Goal: Task Accomplishment & Management: Complete application form

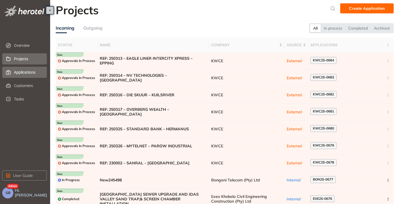
click at [21, 70] on span "Applications" at bounding box center [28, 72] width 28 height 11
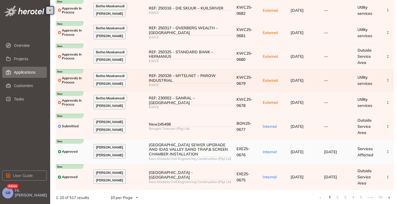
scroll to position [101, 0]
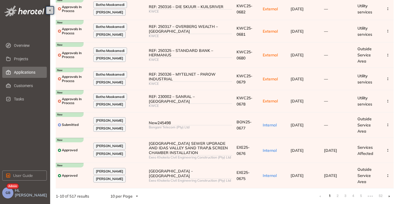
click at [390, 197] on li at bounding box center [389, 196] width 9 height 9
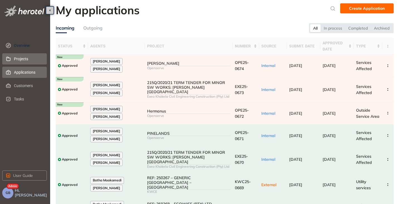
drag, startPoint x: 21, startPoint y: 50, endPoint x: 24, endPoint y: 54, distance: 5.3
click at [21, 50] on span "Overview" at bounding box center [28, 45] width 28 height 11
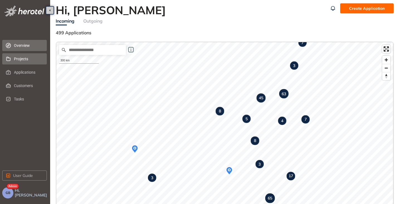
click at [18, 62] on span "Projects" at bounding box center [28, 58] width 28 height 11
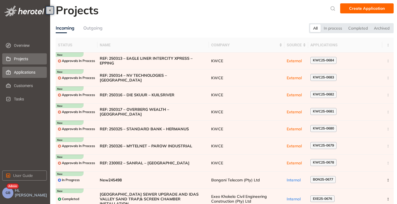
click at [21, 72] on span "Applications" at bounding box center [28, 72] width 28 height 11
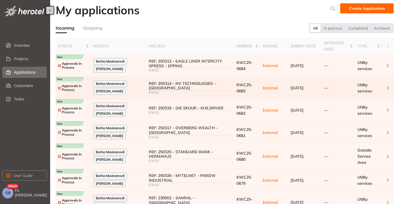
scroll to position [101, 0]
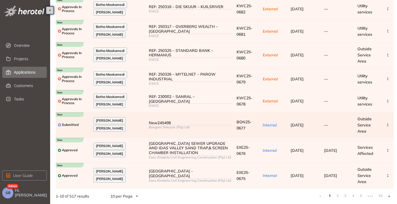
click at [217, 129] on td "New245498 Bongani Telecom (Pty) Ltd" at bounding box center [191, 124] width 88 height 25
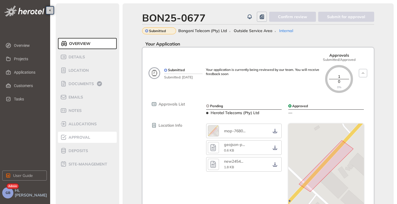
click at [71, 140] on div "Approval" at bounding box center [83, 137] width 47 height 7
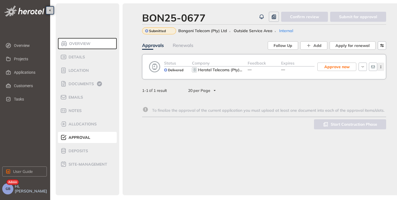
click at [380, 67] on icon "button" at bounding box center [381, 67] width 6 height 3
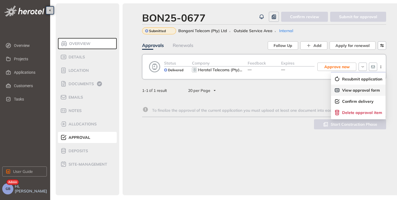
click at [351, 91] on span "View approval form" at bounding box center [361, 90] width 38 height 5
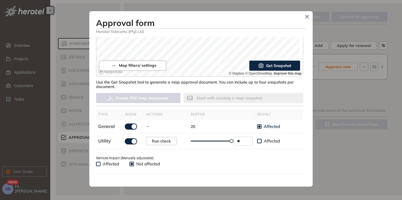
scroll to position [167, 0]
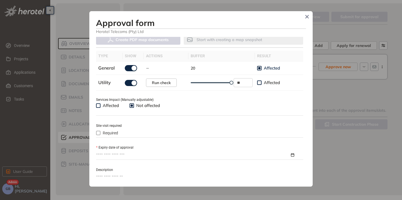
click at [115, 156] on input "Expiry date of approval" at bounding box center [193, 155] width 194 height 6
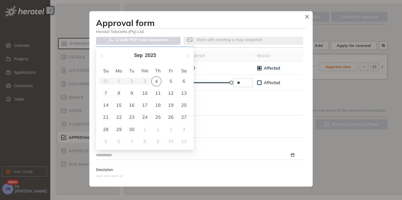
type input "**********"
click at [187, 57] on button "button" at bounding box center [187, 55] width 6 height 11
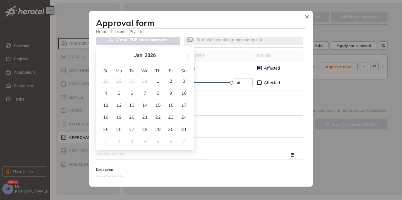
click at [187, 57] on button "button" at bounding box center [187, 55] width 6 height 11
type input "**********"
click at [118, 93] on div "9" at bounding box center [118, 93] width 7 height 7
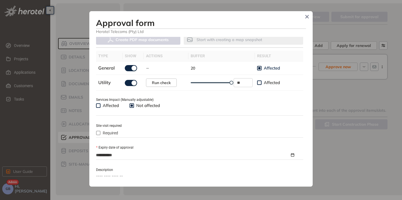
scroll to position [223, 0]
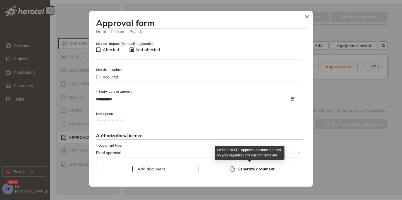
click at [237, 168] on span "Generate document" at bounding box center [255, 169] width 37 height 6
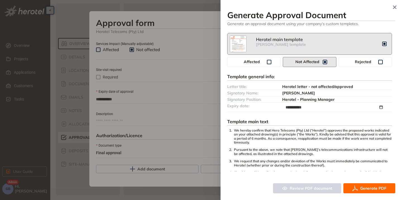
click at [367, 188] on span "Generate PDF" at bounding box center [373, 188] width 26 height 6
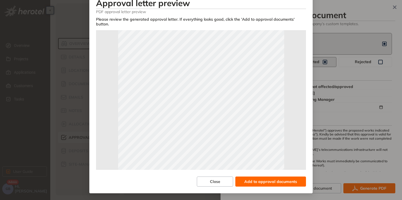
scroll to position [28, 0]
click at [284, 179] on span "Add to approval documents" at bounding box center [270, 181] width 53 height 6
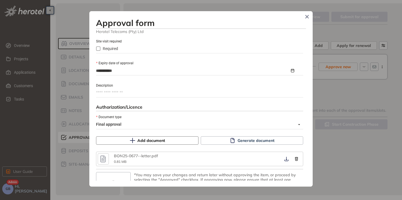
scroll to position [271, 0]
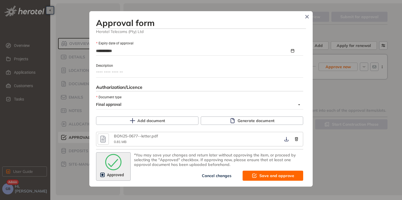
click at [259, 178] on span "Save and approve" at bounding box center [276, 175] width 35 height 6
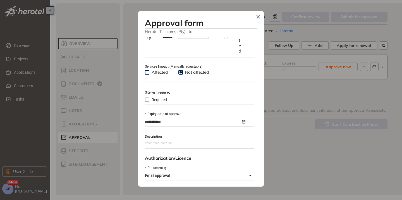
type textarea "**********"
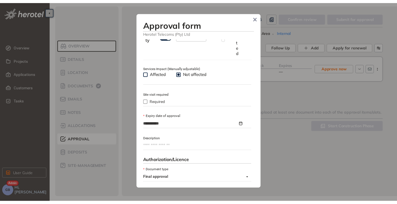
scroll to position [342, 0]
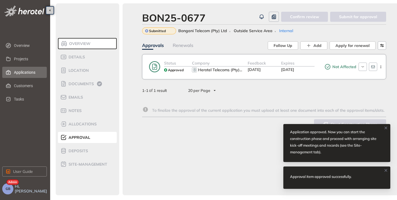
click at [23, 73] on span "Applications" at bounding box center [28, 72] width 28 height 11
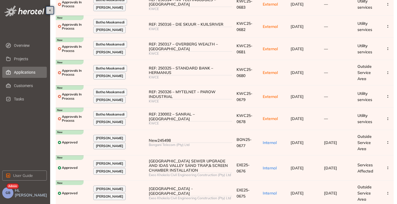
scroll to position [101, 0]
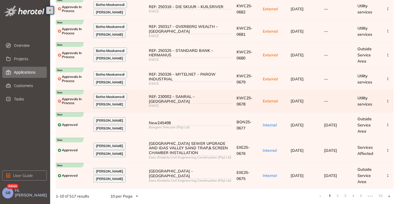
click at [221, 104] on div "KWCE" at bounding box center [190, 106] width 83 height 4
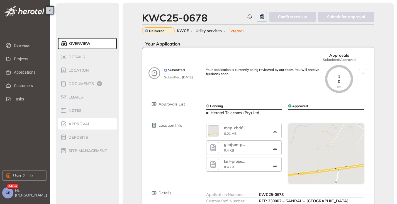
click at [76, 127] on div "Approval" at bounding box center [83, 123] width 47 height 7
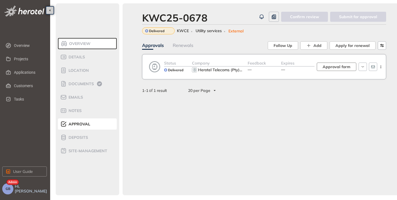
click at [338, 67] on span "Approval form" at bounding box center [337, 67] width 28 height 6
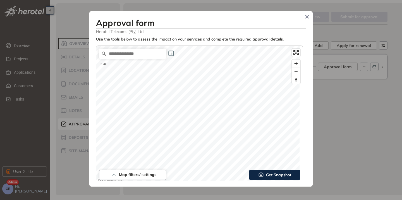
type input "**"
click at [266, 175] on span "Get Snapshot" at bounding box center [278, 174] width 25 height 6
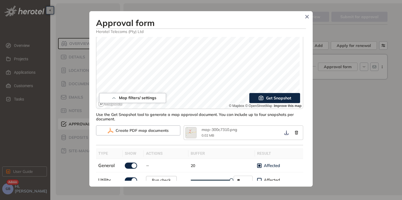
scroll to position [112, 0]
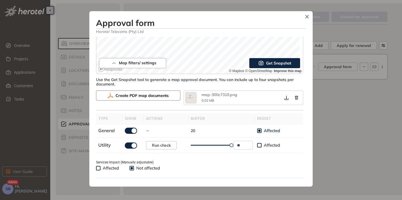
click at [137, 96] on span "Create PDF map documents" at bounding box center [141, 95] width 53 height 6
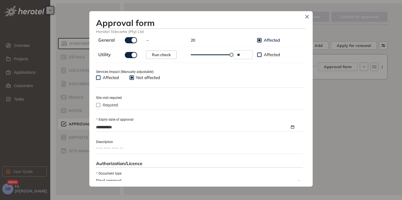
scroll to position [251, 0]
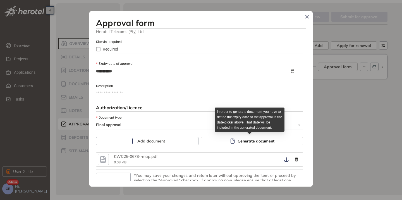
click at [231, 139] on icon "button" at bounding box center [232, 140] width 4 height 5
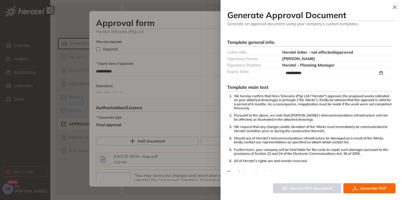
scroll to position [58, 0]
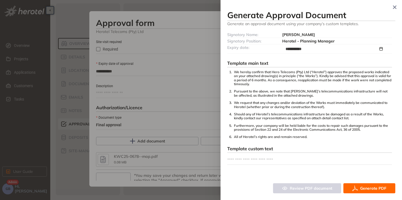
click at [252, 160] on textarea at bounding box center [309, 159] width 165 height 9
type textarea "*"
type textarea "**"
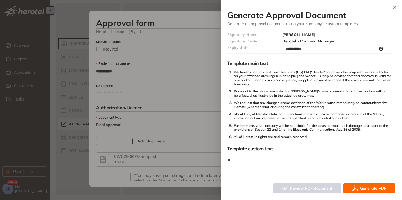
type textarea "**"
type textarea "****"
type textarea "*****"
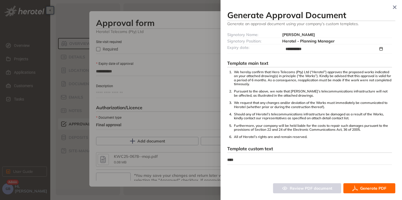
type textarea "*****"
type textarea "******"
type textarea "*******"
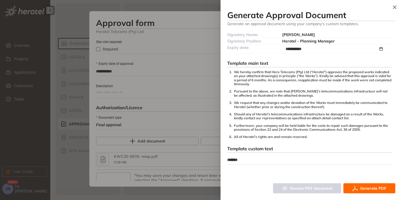
type textarea "*******"
type textarea "*********"
type textarea "**********"
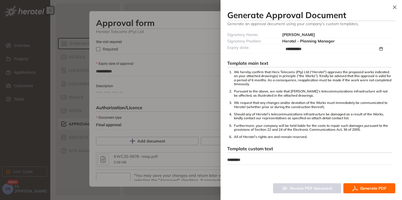
type textarea "**********"
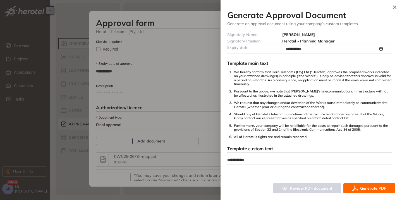
type textarea "**********"
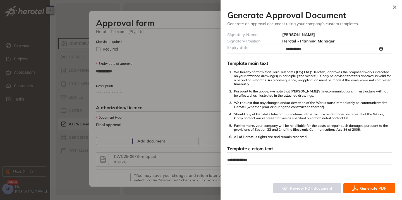
type textarea "**********"
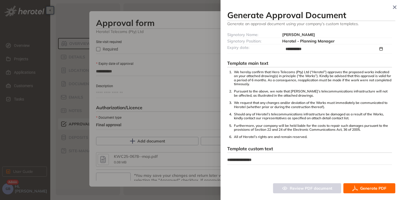
type textarea "**********"
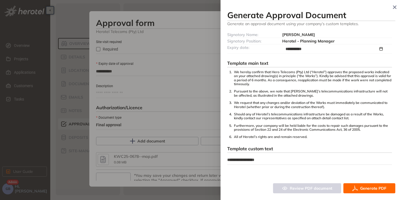
type textarea "**********"
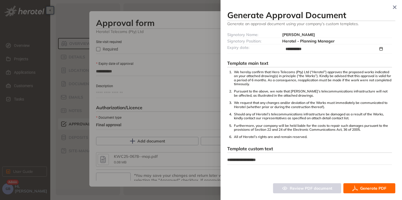
type textarea "**********"
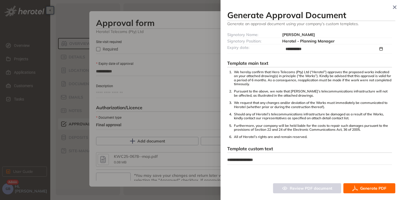
type textarea "**********"
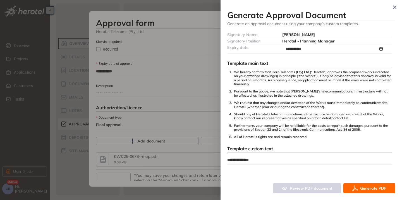
type textarea "**********"
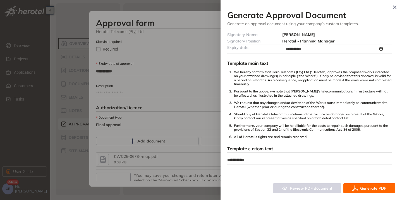
type textarea "**********"
type textarea "*********"
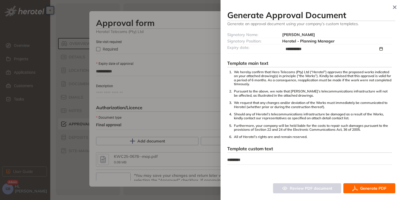
type textarea "*******"
type textarea "******"
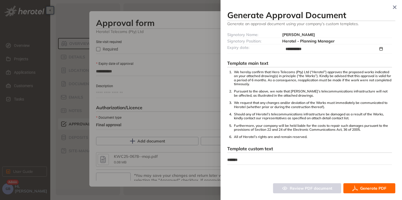
type textarea "******"
type textarea "*****"
type textarea "****"
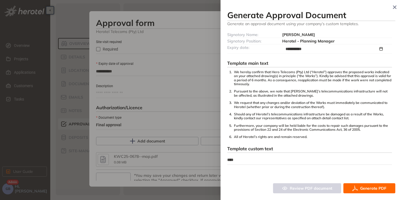
type textarea "**"
type textarea "*"
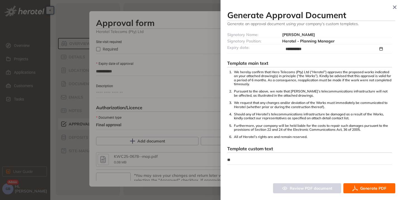
type textarea "*"
type textarea "**********"
click at [376, 188] on span "Generate PDF" at bounding box center [373, 188] width 26 height 6
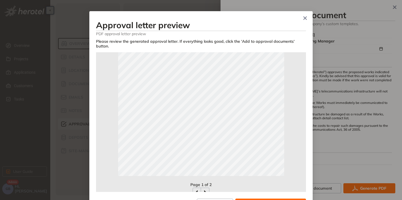
scroll to position [124, 0]
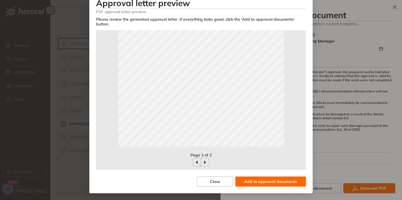
click at [267, 182] on span "Add to approval documents" at bounding box center [270, 181] width 53 height 6
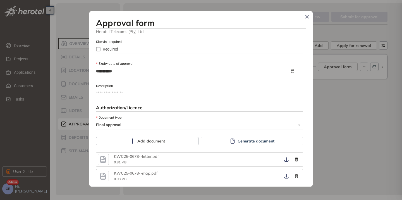
scroll to position [0, 0]
click at [103, 158] on icon "button" at bounding box center [103, 159] width 8 height 10
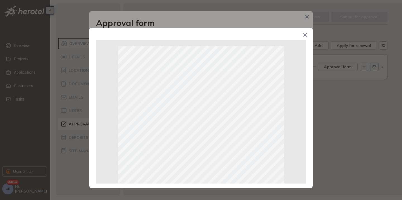
drag, startPoint x: 304, startPoint y: 34, endPoint x: 306, endPoint y: 47, distance: 13.8
click at [304, 34] on icon "Close" at bounding box center [305, 35] width 4 height 4
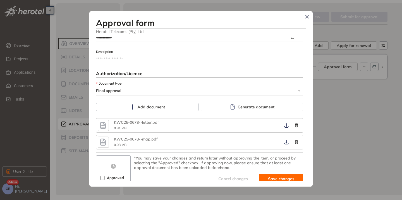
scroll to position [288, 0]
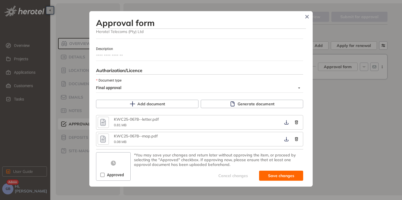
click at [106, 176] on span "Approved" at bounding box center [115, 174] width 21 height 6
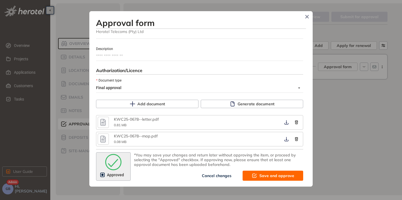
click at [279, 175] on span "Save and approve" at bounding box center [276, 175] width 35 height 6
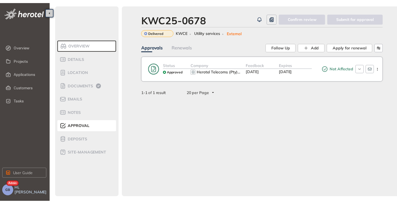
scroll to position [359, 0]
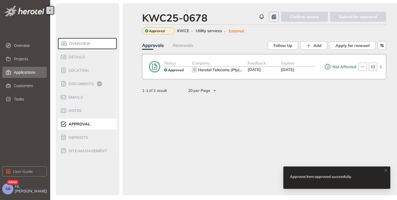
click at [18, 75] on span "Applications" at bounding box center [28, 72] width 28 height 11
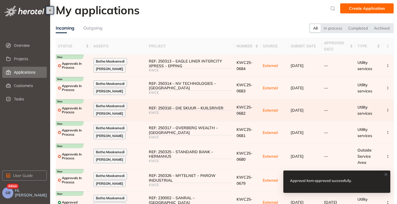
scroll to position [56, 0]
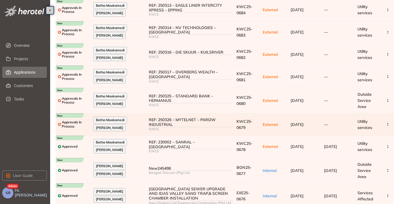
click at [192, 120] on div "REF: 250326 – MYTELNET – PAROW INDUSTRIAL" at bounding box center [190, 121] width 83 height 9
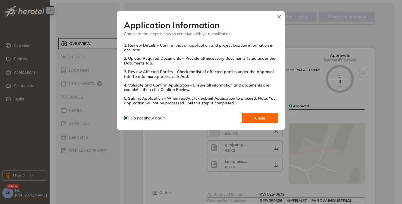
click at [253, 120] on button "Close" at bounding box center [259, 118] width 36 height 10
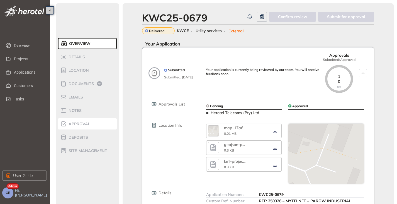
click at [86, 122] on span "Approval" at bounding box center [78, 124] width 23 height 5
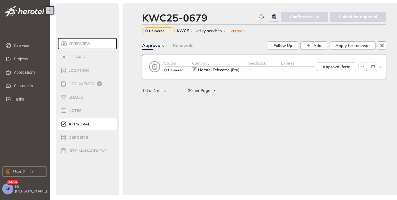
click at [335, 69] on span "Approval form" at bounding box center [337, 67] width 28 height 6
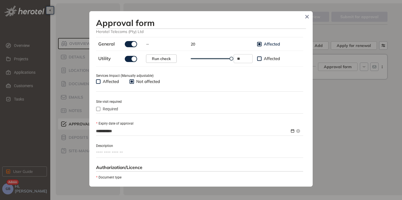
scroll to position [223, 0]
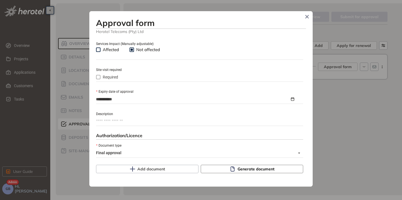
click at [237, 169] on span "Generate document" at bounding box center [255, 169] width 37 height 6
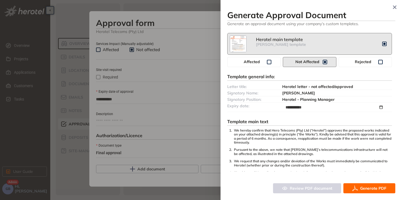
click at [359, 188] on button "Generate PDF" at bounding box center [369, 188] width 52 height 10
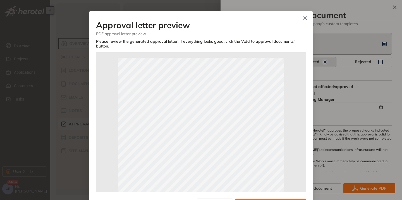
scroll to position [22, 0]
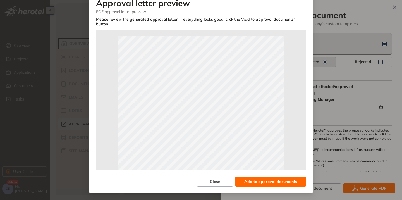
click at [275, 178] on span "Add to approval documents" at bounding box center [270, 181] width 53 height 6
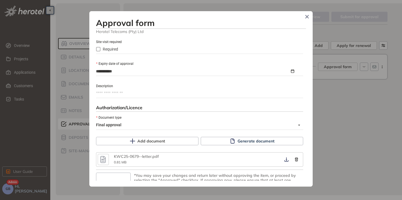
scroll to position [271, 0]
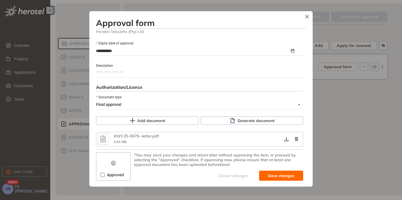
click at [105, 173] on span "Approved" at bounding box center [115, 174] width 21 height 6
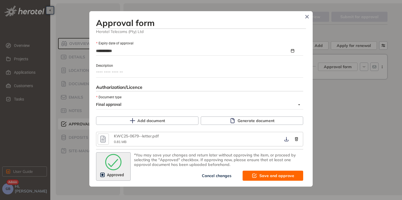
click at [270, 176] on span "Save and approve" at bounding box center [276, 175] width 35 height 6
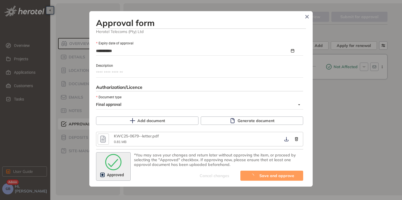
type textarea "**********"
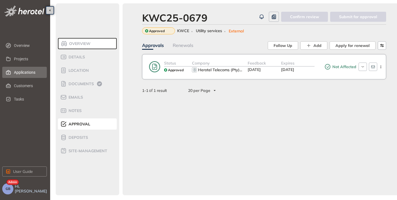
click at [28, 75] on span "Applications" at bounding box center [28, 72] width 28 height 11
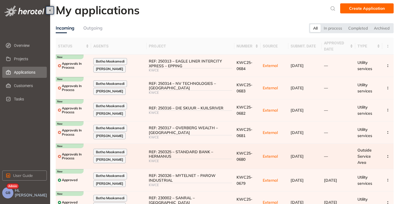
click at [178, 153] on div "REF: 250325 – STANDARD BANK – HERMANUS" at bounding box center [190, 153] width 83 height 9
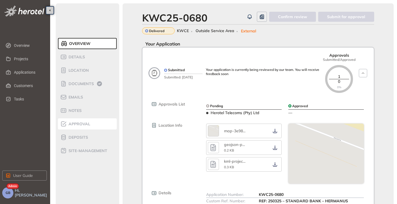
click at [77, 123] on span "Approval" at bounding box center [78, 124] width 23 height 5
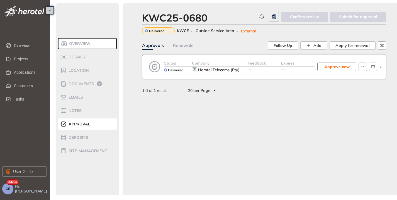
click at [343, 67] on span "Approve now" at bounding box center [337, 67] width 25 height 6
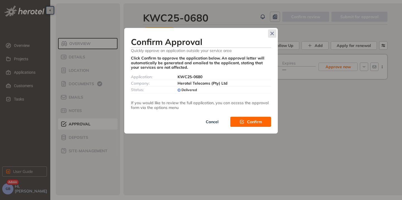
click at [273, 35] on icon "Close" at bounding box center [272, 34] width 4 height 4
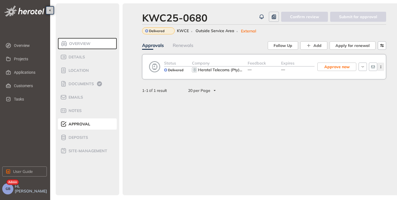
click at [381, 66] on icon "button" at bounding box center [381, 67] width 6 height 3
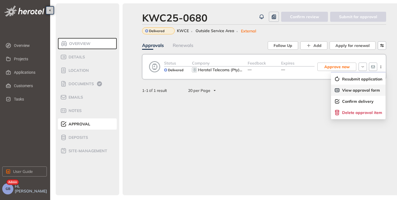
click at [367, 90] on span "View approval form" at bounding box center [361, 90] width 38 height 5
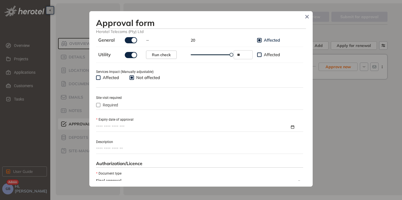
scroll to position [223, 0]
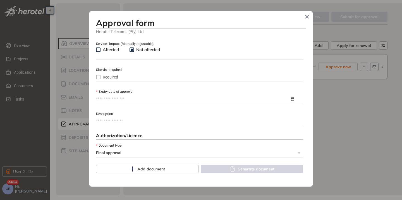
type input "**********"
click at [126, 100] on input "**********" at bounding box center [193, 99] width 194 height 6
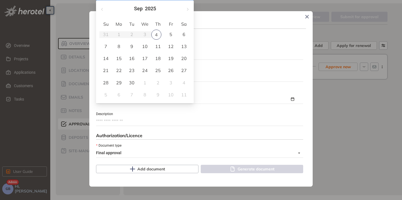
type input "**********"
click at [187, 10] on span "button" at bounding box center [187, 9] width 3 height 3
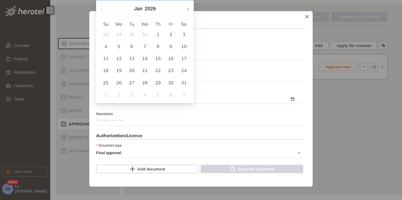
click at [187, 10] on span "button" at bounding box center [187, 9] width 3 height 3
type input "**********"
click at [144, 34] on div "4" at bounding box center [144, 34] width 7 height 7
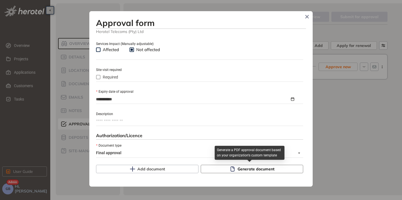
click at [237, 170] on span "Generate document" at bounding box center [255, 169] width 37 height 6
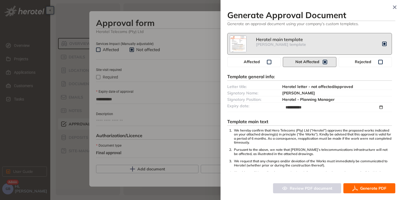
click at [367, 189] on span "Generate PDF" at bounding box center [373, 188] width 26 height 6
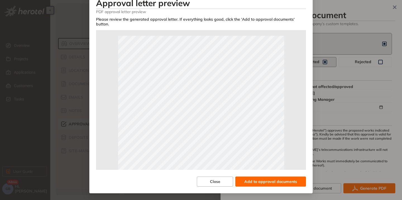
scroll to position [28, 0]
click at [268, 180] on span "Add to approval documents" at bounding box center [270, 181] width 53 height 6
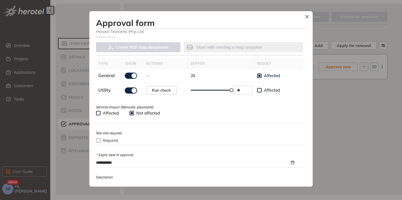
scroll to position [271, 0]
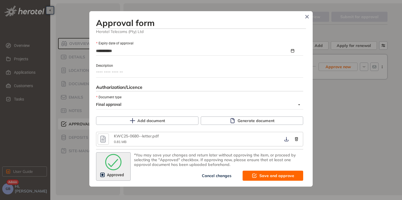
click at [267, 176] on span "Save and approve" at bounding box center [276, 175] width 35 height 6
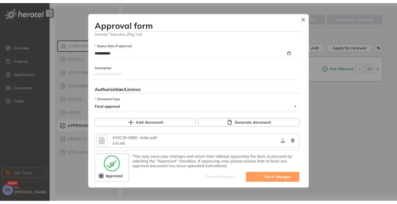
scroll to position [342, 0]
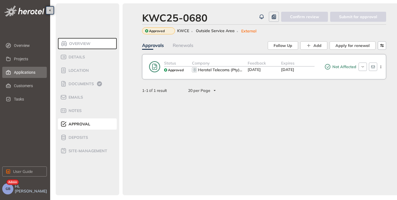
click at [27, 74] on span "Applications" at bounding box center [28, 72] width 28 height 11
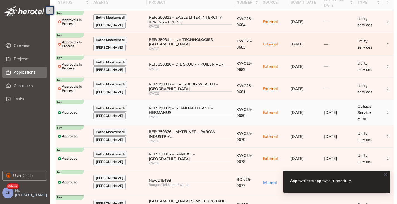
scroll to position [56, 0]
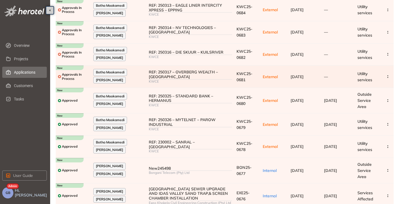
click at [208, 78] on div "REF: 250317 – OVERBERG WEALTH – [GEOGRAPHIC_DATA]" at bounding box center [190, 74] width 83 height 9
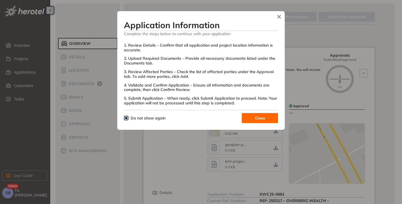
click at [252, 118] on button "Close" at bounding box center [259, 118] width 36 height 10
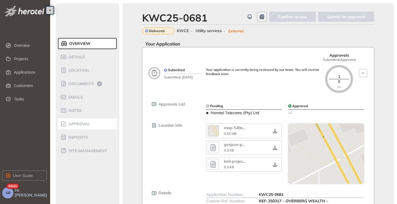
click at [76, 121] on div "Approval" at bounding box center [83, 123] width 47 height 7
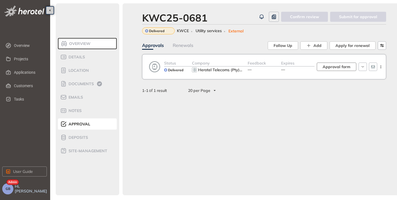
click at [342, 69] on span "Approval form" at bounding box center [337, 67] width 28 height 6
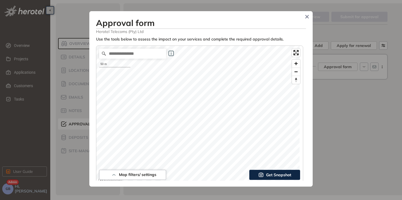
click at [270, 176] on span "Get Snapshot" at bounding box center [278, 174] width 25 height 6
click at [266, 177] on span "Get Snapshot" at bounding box center [278, 174] width 25 height 6
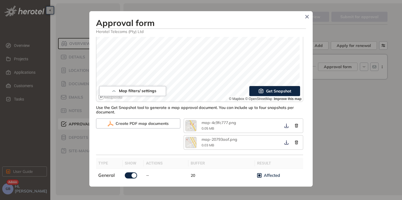
scroll to position [167, 0]
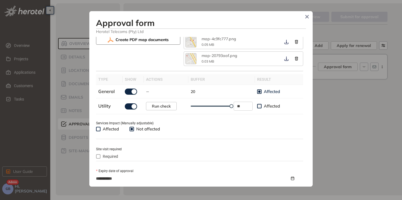
click at [147, 43] on button "Create PDF map documents" at bounding box center [138, 40] width 84 height 10
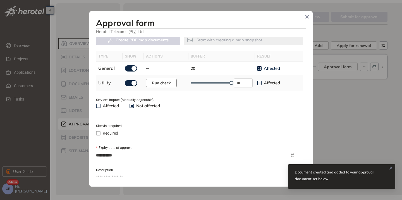
click at [153, 83] on span "Run check" at bounding box center [161, 83] width 19 height 6
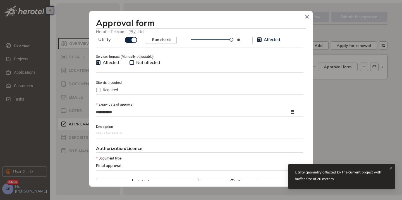
scroll to position [223, 0]
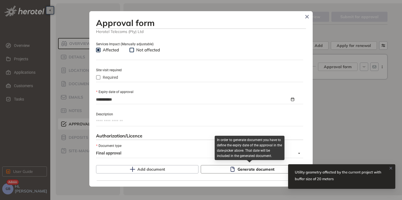
click at [230, 168] on icon "button" at bounding box center [232, 169] width 6 height 6
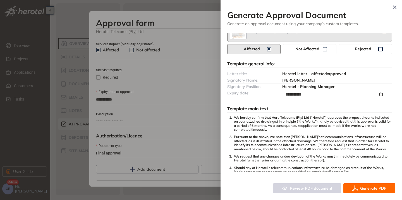
scroll to position [56, 0]
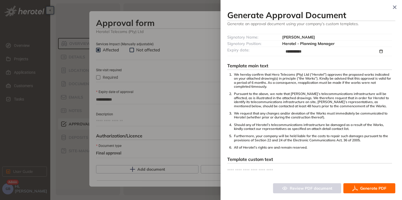
click at [376, 185] on span "Generate PDF" at bounding box center [373, 188] width 26 height 6
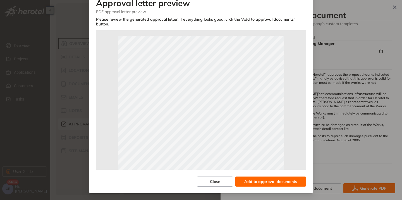
scroll to position [28, 0]
click at [283, 176] on button "Add to approval documents" at bounding box center [270, 181] width 71 height 10
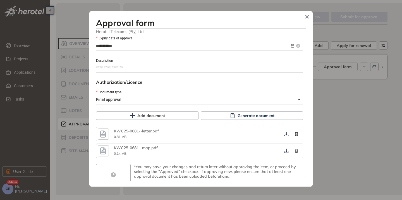
scroll to position [279, 0]
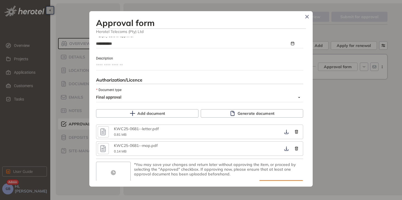
click at [109, 173] on icon at bounding box center [113, 171] width 17 height 17
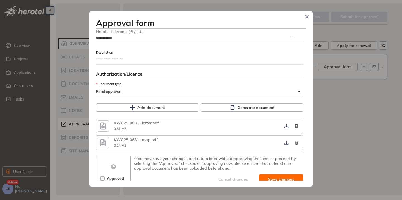
scroll to position [288, 0]
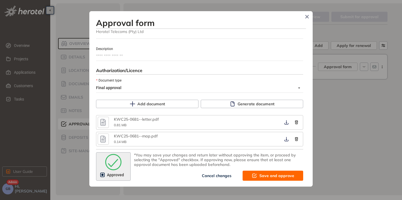
click at [255, 175] on button "Save and approve" at bounding box center [272, 175] width 61 height 10
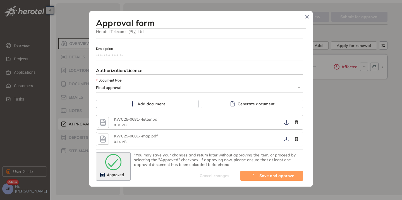
scroll to position [359, 0]
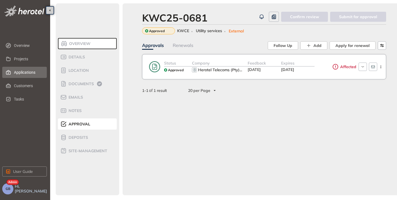
click at [31, 68] on span "Applications" at bounding box center [28, 72] width 28 height 11
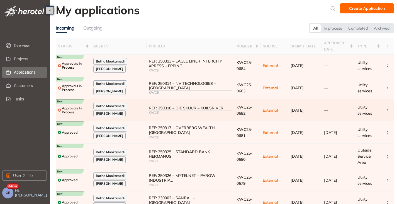
click at [193, 109] on div "REF: 250316 – DIE SKUUR – KUILSRIVER" at bounding box center [190, 108] width 83 height 5
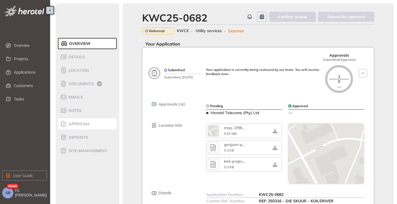
click at [82, 123] on span "Approval" at bounding box center [78, 124] width 23 height 5
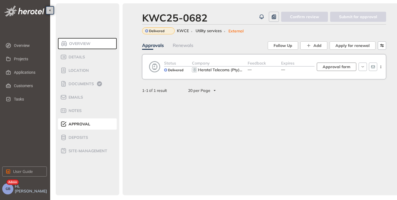
click at [331, 66] on span "Approval form" at bounding box center [337, 67] width 28 height 6
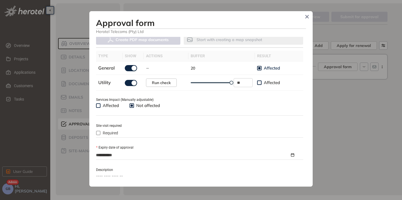
scroll to position [223, 0]
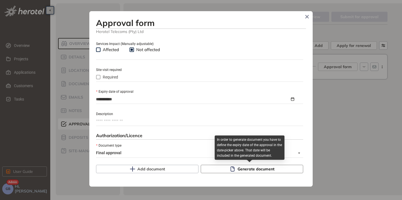
click at [237, 166] on span "Generate document" at bounding box center [255, 169] width 37 height 6
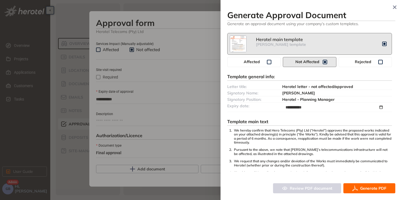
click at [364, 184] on button "Generate PDF" at bounding box center [369, 188] width 52 height 10
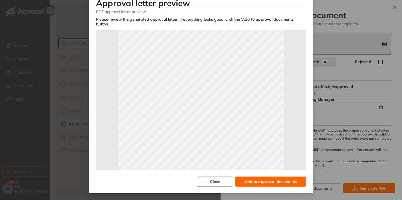
scroll to position [56, 0]
click at [270, 179] on span "Add to approval documents" at bounding box center [270, 181] width 53 height 6
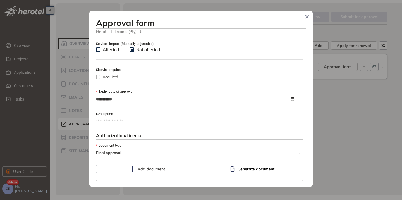
scroll to position [271, 0]
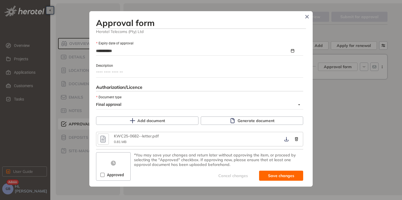
click at [102, 177] on label "Approved" at bounding box center [113, 174] width 26 height 6
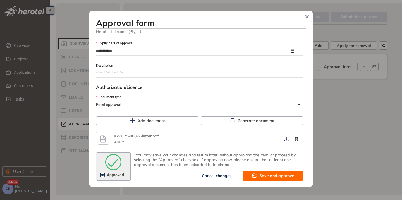
click at [261, 179] on button "Save and approve" at bounding box center [272, 175] width 61 height 10
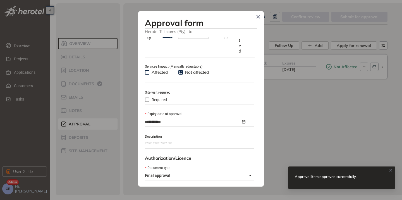
scroll to position [342, 0]
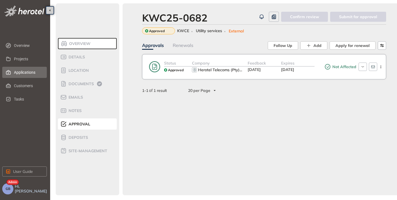
click at [26, 72] on span "Applications" at bounding box center [28, 72] width 28 height 11
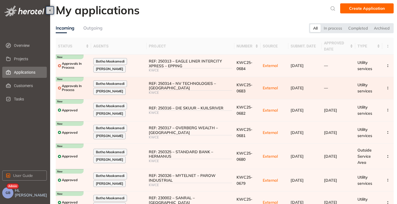
click at [175, 82] on div "REF: 250314 – NV TECHNOLOGIES – [GEOGRAPHIC_DATA]" at bounding box center [190, 85] width 83 height 9
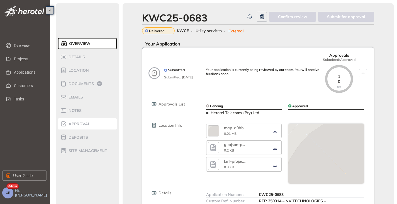
click at [79, 124] on span "Approval" at bounding box center [78, 124] width 23 height 5
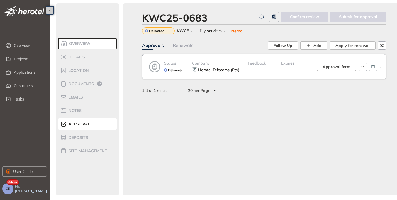
click at [325, 67] on span "Approval form" at bounding box center [337, 67] width 28 height 6
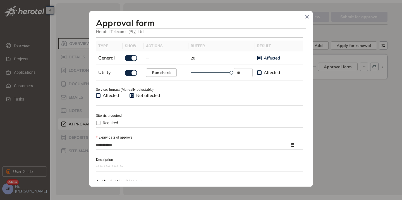
scroll to position [223, 0]
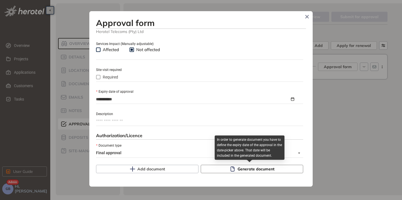
click at [238, 169] on span "Generate document" at bounding box center [255, 169] width 37 height 6
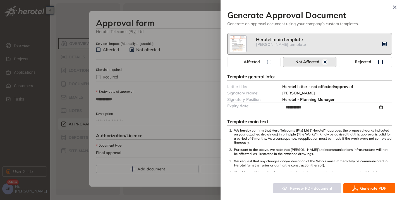
click at [361, 186] on span "Generate PDF" at bounding box center [373, 188] width 26 height 6
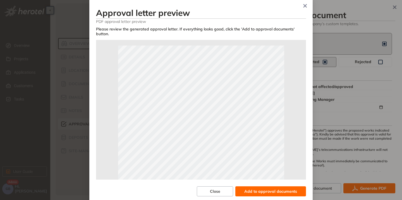
scroll to position [22, 0]
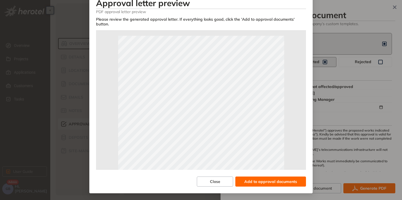
click at [266, 181] on span "Add to approval documents" at bounding box center [270, 181] width 53 height 6
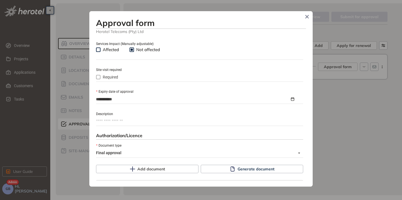
scroll to position [271, 0]
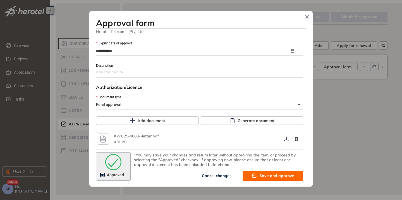
click at [102, 141] on icon "button" at bounding box center [103, 139] width 6 height 7
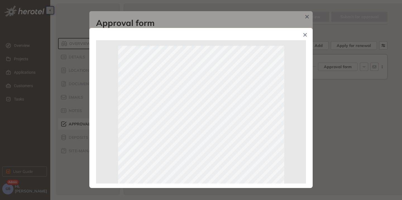
click at [304, 34] on icon "Close" at bounding box center [304, 34] width 3 height 3
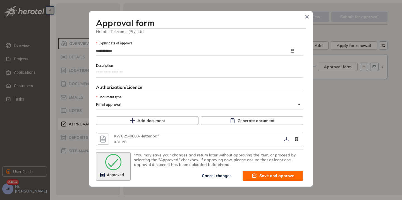
click at [269, 176] on span "Save and approve" at bounding box center [276, 175] width 35 height 6
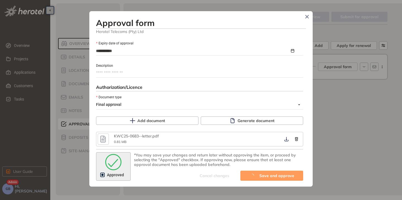
scroll to position [342, 0]
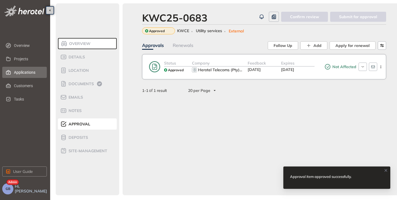
click at [18, 70] on span "Applications" at bounding box center [28, 72] width 28 height 11
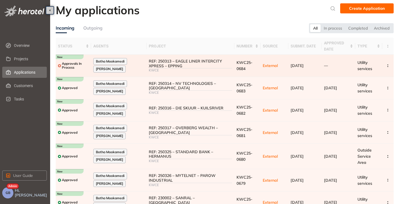
click at [186, 63] on div "REF: 250313 – EAGLE LINER INTERCITY XPRESS – EPPING" at bounding box center [190, 63] width 83 height 9
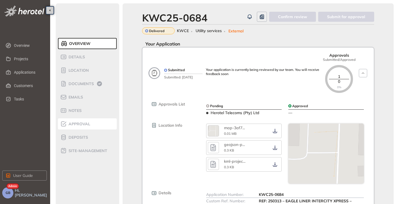
click at [76, 123] on span "Approval" at bounding box center [78, 124] width 23 height 5
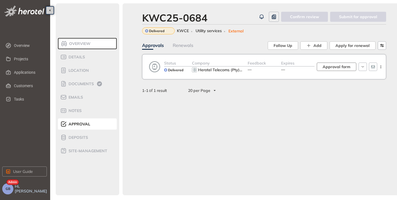
click span "Approval form"
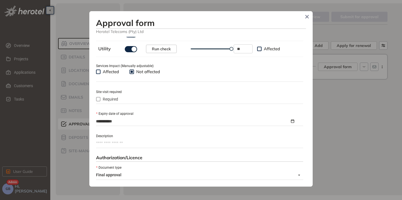
scroll to position [257, 0]
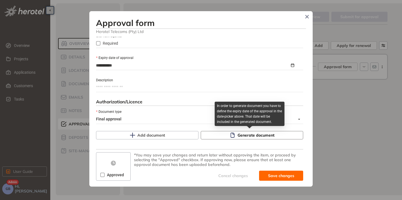
click button "Generate document"
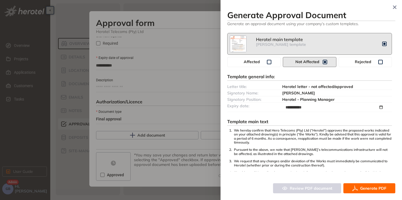
click button "Generate PDF"
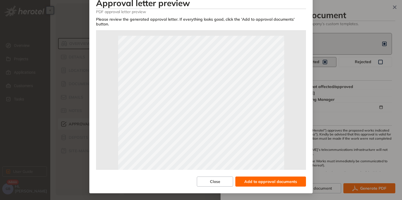
scroll to position [28, 0]
click span "Add to approval documents"
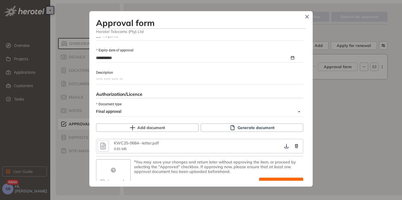
scroll to position [271, 0]
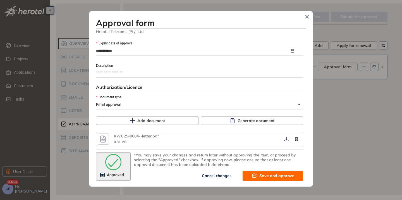
click span "Save and approve"
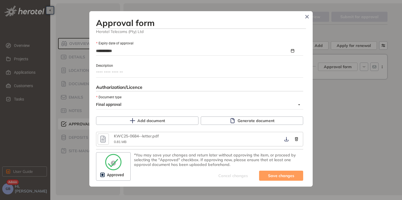
type textarea "**********"
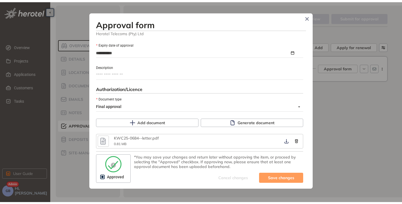
scroll to position [342, 0]
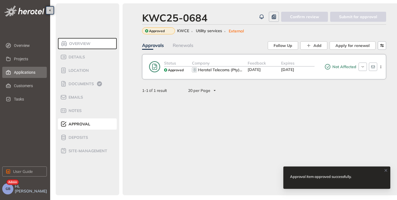
click span "Applications"
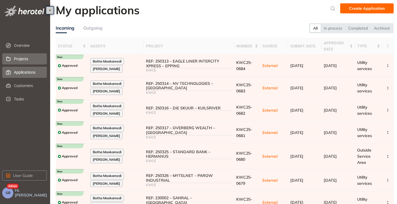
click span "Projects"
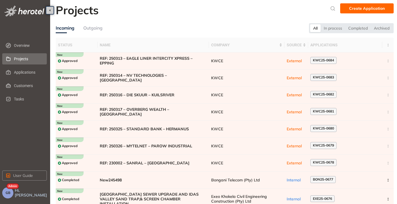
click button "GB"
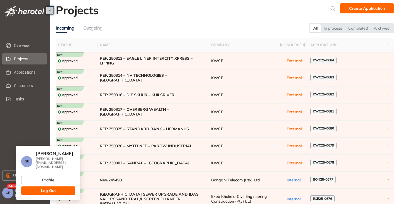
click div "GB [PERSON_NAME] [EMAIL_ADDRESS][DOMAIN_NAME] Profile Log Out"
click button "Log Out"
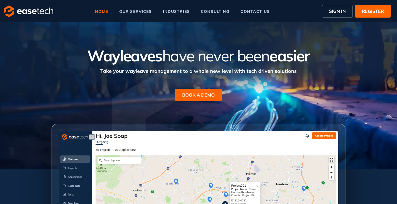
click at [337, 13] on span "SIGN IN" at bounding box center [337, 11] width 17 height 7
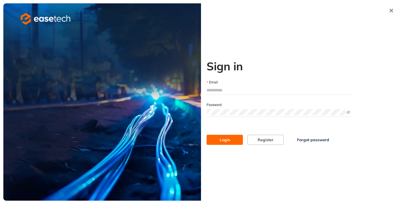
click at [214, 87] on input "Email" at bounding box center [279, 90] width 147 height 8
type input "**********"
click at [221, 138] on span "Login" at bounding box center [224, 140] width 10 height 6
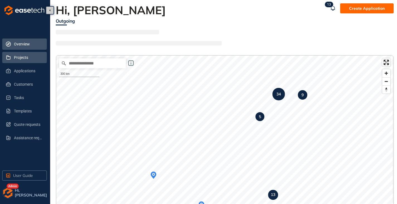
click at [21, 59] on span "Projects" at bounding box center [28, 57] width 28 height 11
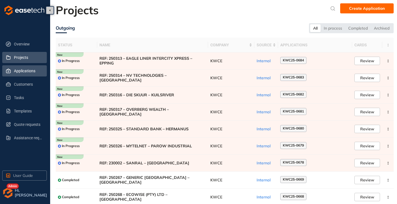
click at [19, 71] on span "Applications" at bounding box center [28, 70] width 28 height 11
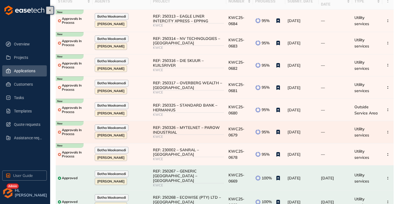
scroll to position [56, 0]
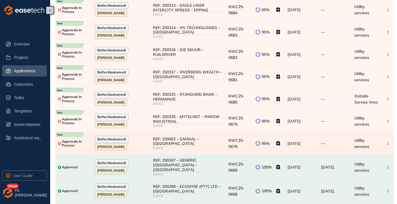
click at [199, 140] on div "REF: 230002 – SANRAL – [GEOGRAPHIC_DATA]" at bounding box center [188, 141] width 71 height 9
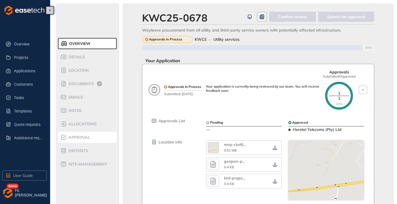
click at [88, 136] on span "Approval" at bounding box center [78, 137] width 23 height 5
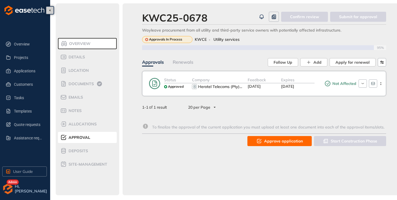
click at [280, 140] on span "Approve application" at bounding box center [283, 141] width 39 height 6
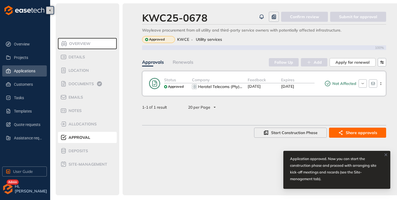
click at [29, 75] on span "Applications" at bounding box center [28, 70] width 28 height 11
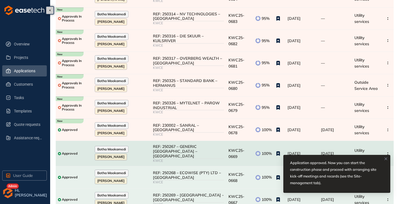
scroll to position [56, 0]
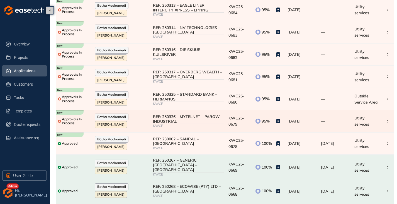
click at [202, 121] on div "REF: 250326 – MYTELNET – PAROW INDUSTRIAL" at bounding box center [188, 118] width 71 height 9
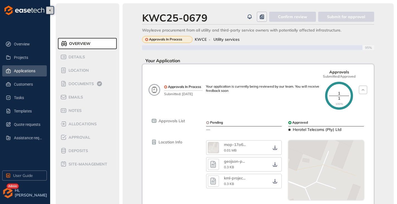
click at [25, 73] on span "Applications" at bounding box center [28, 70] width 28 height 11
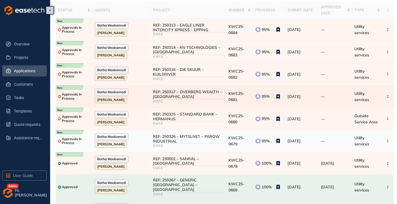
scroll to position [56, 0]
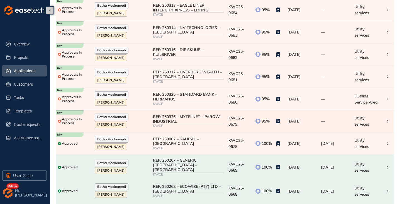
click at [202, 121] on div "REF: 250326 – MYTELNET – PAROW INDUSTRIAL" at bounding box center [188, 118] width 71 height 9
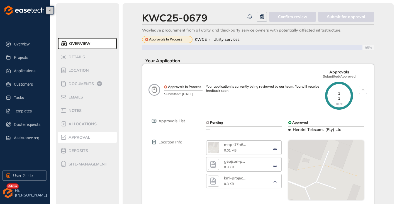
click at [84, 139] on span "Approval" at bounding box center [78, 137] width 23 height 5
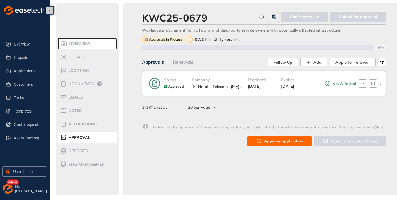
click at [276, 144] on button "Approve application" at bounding box center [280, 141] width 64 height 10
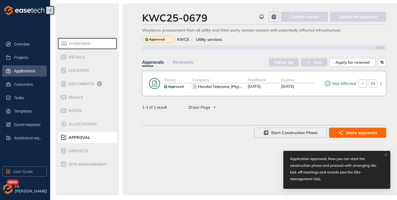
click at [17, 71] on span "Applications" at bounding box center [28, 70] width 28 height 11
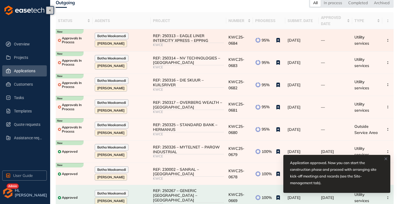
scroll to position [56, 0]
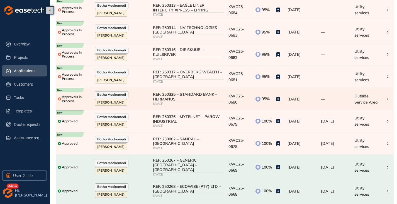
click at [190, 96] on div "REF: 250325 – STANDARD BANK – HERMANUS" at bounding box center [188, 96] width 71 height 9
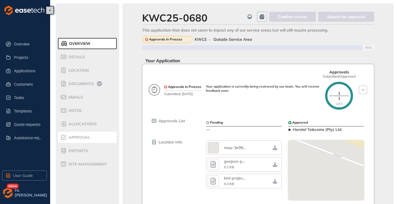
click at [88, 141] on li "Approval" at bounding box center [87, 137] width 59 height 11
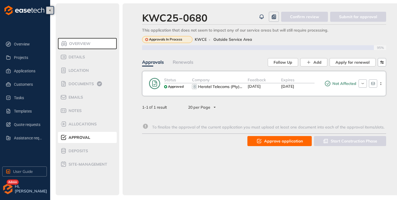
click at [279, 142] on span "Approve application" at bounding box center [283, 141] width 39 height 6
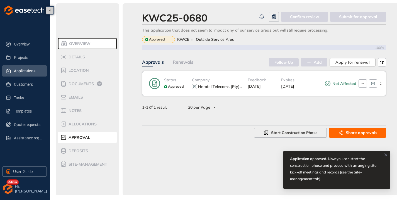
click at [23, 73] on span "Applications" at bounding box center [28, 70] width 28 height 11
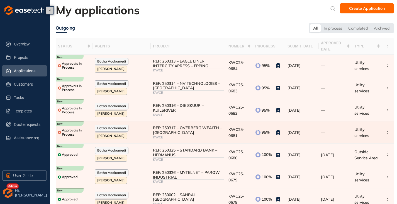
click at [156, 128] on div "REF: 250317 – OVERBERG WEALTH – [GEOGRAPHIC_DATA]" at bounding box center [188, 129] width 71 height 9
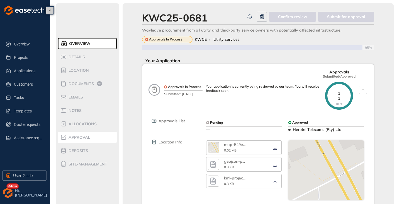
click at [77, 135] on span "Approval" at bounding box center [78, 137] width 23 height 5
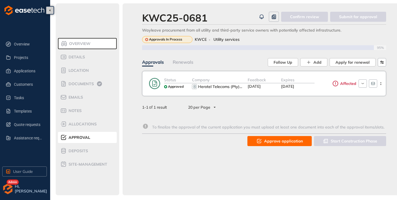
click at [277, 142] on span "Approve application" at bounding box center [283, 141] width 39 height 6
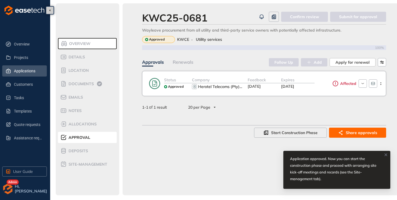
click at [20, 72] on span "Applications" at bounding box center [28, 70] width 28 height 11
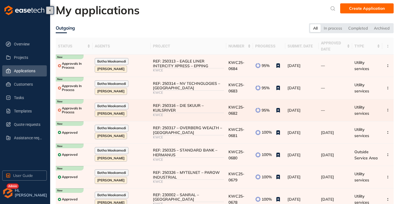
click at [191, 108] on div "REF: 250316 – DIE SKUUR – KUILSRIVER" at bounding box center [188, 107] width 71 height 9
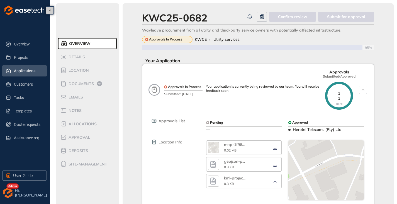
click at [28, 71] on span "Applications" at bounding box center [28, 70] width 28 height 11
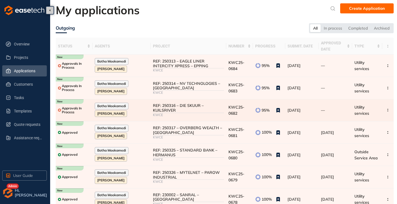
click at [188, 113] on div "KWCE" at bounding box center [188, 115] width 71 height 4
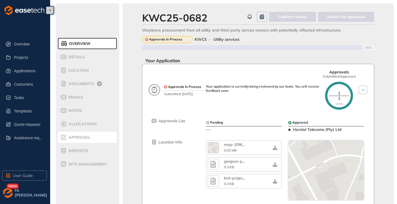
click at [86, 141] on li "Approval" at bounding box center [87, 137] width 59 height 11
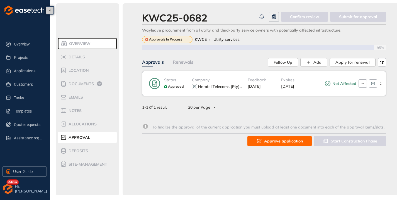
click at [277, 141] on span "Approve application" at bounding box center [283, 141] width 39 height 6
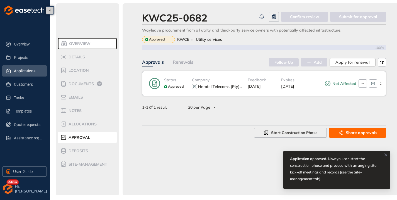
click at [17, 72] on span "Applications" at bounding box center [28, 70] width 28 height 11
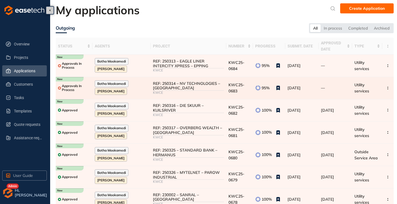
click at [184, 89] on div "REF: 250314 – NV TECHNOLOGIES – [GEOGRAPHIC_DATA]" at bounding box center [188, 85] width 71 height 9
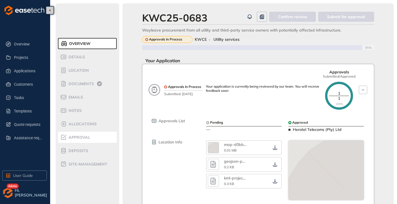
click at [75, 137] on span "Approval" at bounding box center [78, 137] width 23 height 5
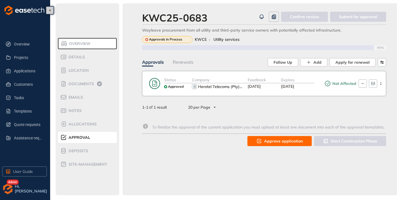
click at [266, 139] on span "Approve application" at bounding box center [283, 141] width 39 height 6
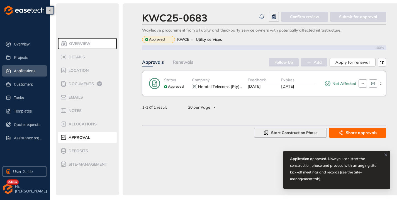
click at [25, 72] on span "Applications" at bounding box center [28, 70] width 28 height 11
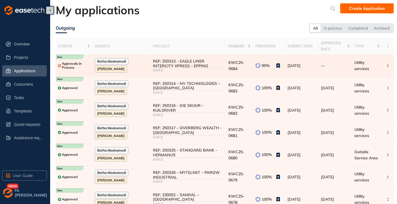
click at [193, 66] on div "REF: 250313 – EAGLE LINER INTERCITY XPRESS – EPPING" at bounding box center [188, 63] width 71 height 9
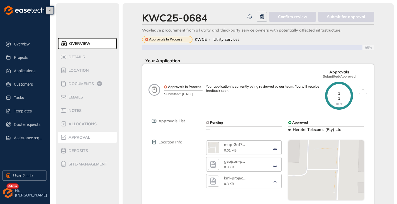
click at [83, 138] on span "Approval" at bounding box center [78, 137] width 23 height 5
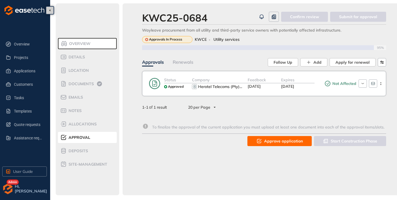
click at [277, 139] on span "Approve application" at bounding box center [283, 141] width 39 height 6
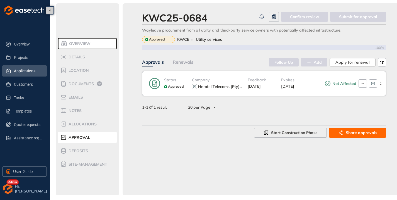
click at [20, 71] on span "Applications" at bounding box center [28, 70] width 28 height 11
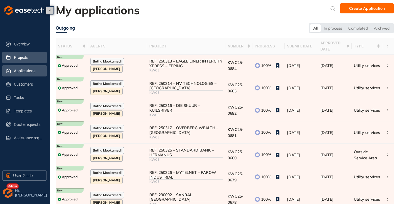
click at [23, 59] on span "Projects" at bounding box center [28, 57] width 28 height 11
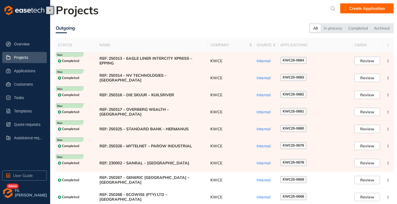
click at [6, 195] on img "button" at bounding box center [7, 192] width 11 height 11
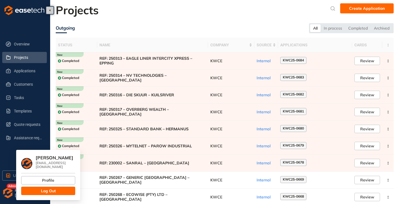
click at [39, 187] on button "Log Out" at bounding box center [48, 191] width 54 height 8
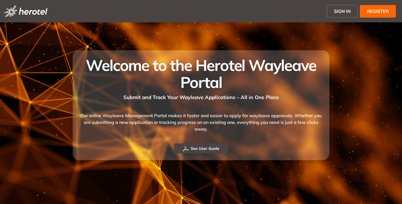
click at [332, 16] on button "SIGN IN" at bounding box center [342, 11] width 31 height 13
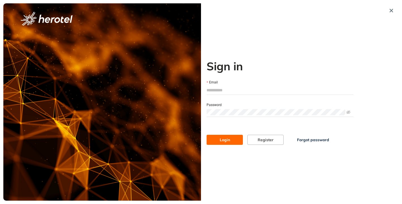
click at [234, 93] on input "Email" at bounding box center [279, 90] width 147 height 8
type input "**********"
click at [206, 135] on button "Login" at bounding box center [224, 140] width 36 height 10
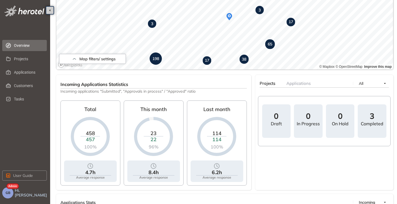
scroll to position [70, 0]
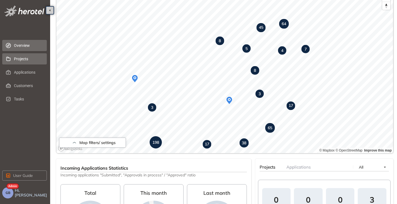
click at [29, 61] on span "Projects" at bounding box center [28, 58] width 28 height 11
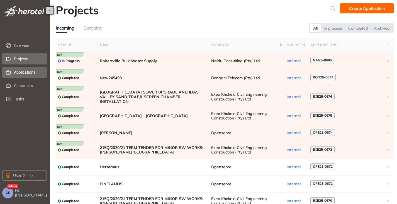
click at [28, 69] on span "Applications" at bounding box center [28, 72] width 28 height 11
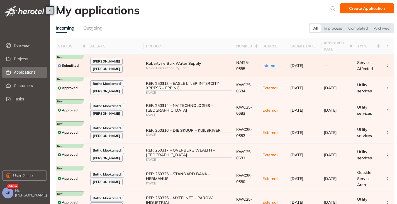
click at [185, 66] on div "Naidu Consulting (Pty) Ltd" at bounding box center [189, 68] width 86 height 4
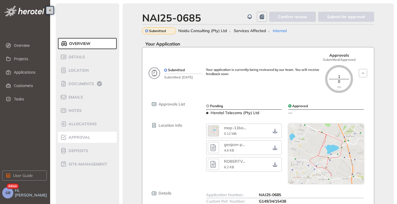
click at [76, 135] on span "Approval" at bounding box center [78, 137] width 23 height 5
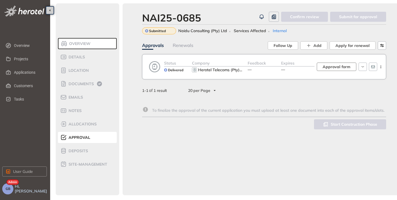
click at [336, 66] on span "Approval form" at bounding box center [337, 67] width 28 height 6
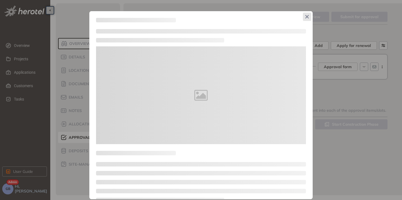
click at [304, 19] on span "Close" at bounding box center [307, 17] width 8 height 8
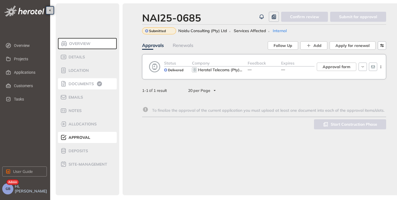
click at [78, 87] on div "Documents" at bounding box center [83, 83] width 47 height 7
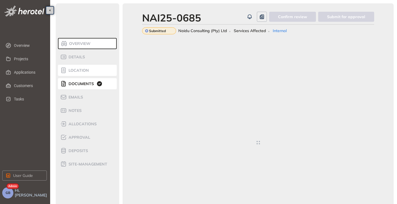
click at [76, 71] on span "Location" at bounding box center [78, 70] width 22 height 5
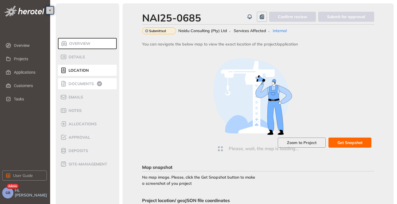
click at [78, 82] on span "Documents" at bounding box center [80, 83] width 27 height 5
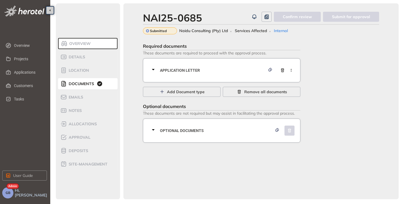
click at [154, 70] on icon at bounding box center [153, 69] width 7 height 7
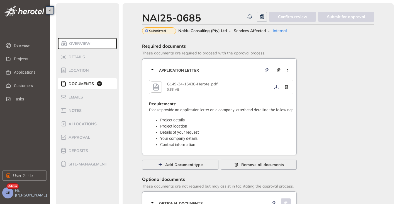
click at [158, 84] on icon "button" at bounding box center [156, 86] width 6 height 7
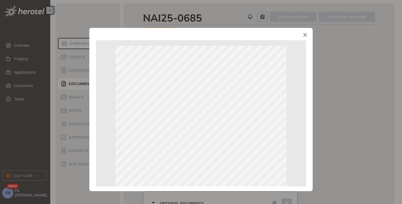
click at [304, 35] on icon "Close" at bounding box center [305, 35] width 4 height 4
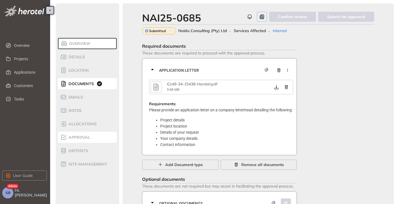
click at [73, 136] on span "Approval" at bounding box center [78, 137] width 23 height 5
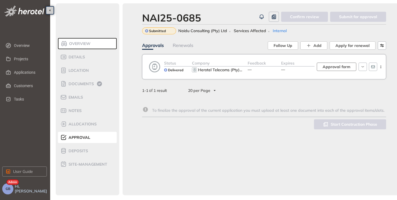
click at [325, 66] on span "Approval form" at bounding box center [337, 67] width 28 height 6
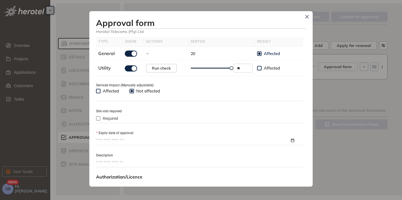
scroll to position [195, 0]
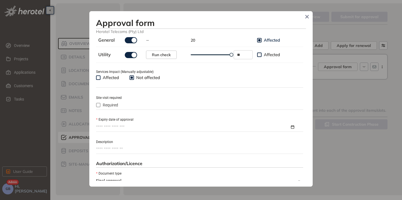
click at [116, 129] on input "Expiry date of approval" at bounding box center [193, 127] width 194 height 6
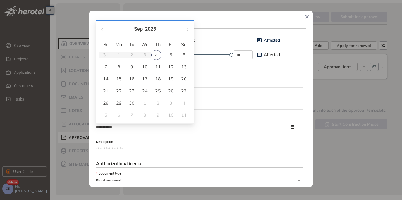
type input "**********"
click at [188, 29] on button "button" at bounding box center [187, 27] width 6 height 11
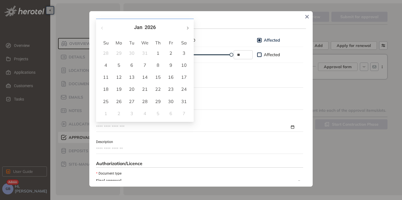
click at [188, 29] on button "button" at bounding box center [187, 27] width 6 height 11
type input "**********"
click at [145, 52] on div "4" at bounding box center [144, 53] width 7 height 7
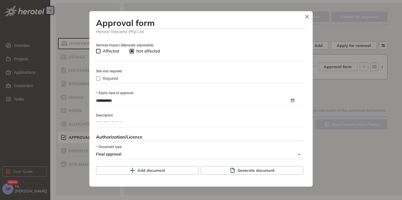
scroll to position [251, 0]
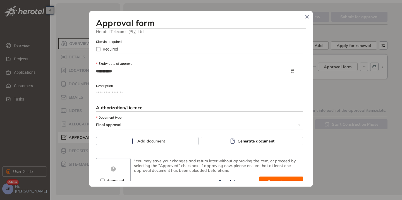
click at [226, 141] on button "Generate document" at bounding box center [251, 141] width 102 height 8
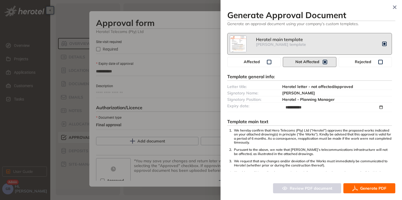
click at [365, 189] on span "Generate PDF" at bounding box center [373, 188] width 26 height 6
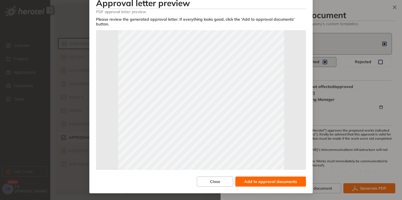
scroll to position [28, 0]
click at [252, 183] on span "Add to approval documents" at bounding box center [270, 181] width 53 height 6
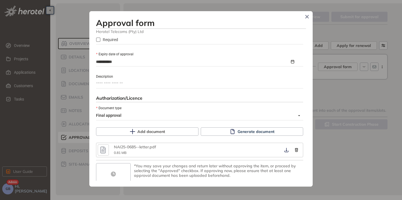
scroll to position [271, 0]
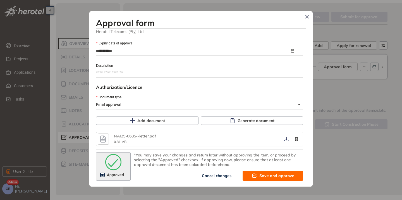
click at [259, 175] on span "Save and approve" at bounding box center [276, 175] width 35 height 6
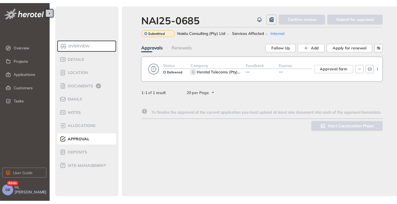
scroll to position [342, 0]
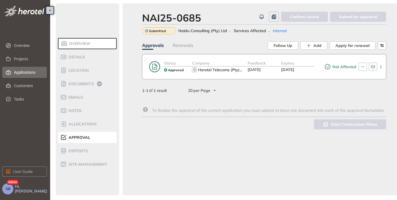
click at [20, 74] on span "Applications" at bounding box center [28, 72] width 28 height 11
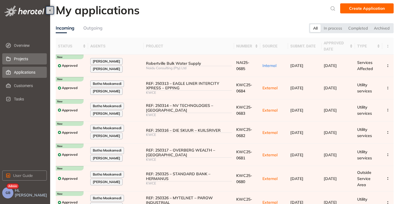
click at [18, 59] on span "Projects" at bounding box center [28, 58] width 28 height 11
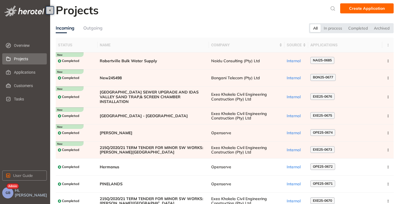
click at [23, 66] on ul "Overview Projects Applications Customers Tasks" at bounding box center [25, 72] width 46 height 67
click at [20, 70] on span "Applications" at bounding box center [28, 72] width 28 height 11
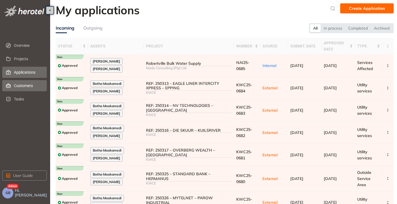
click at [17, 88] on span "Customers" at bounding box center [28, 85] width 28 height 11
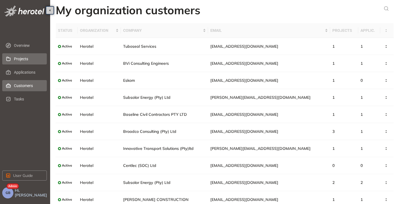
click at [20, 58] on span "Projects" at bounding box center [28, 58] width 28 height 11
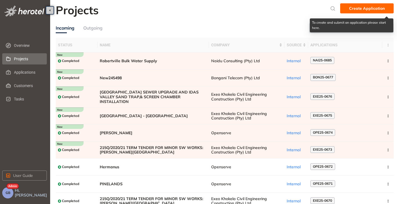
click at [362, 8] on span "Create Application" at bounding box center [367, 8] width 36 height 6
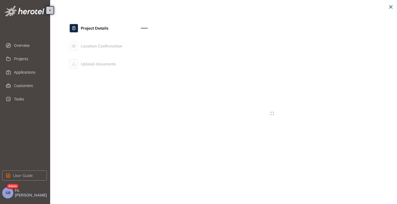
type textarea "**********"
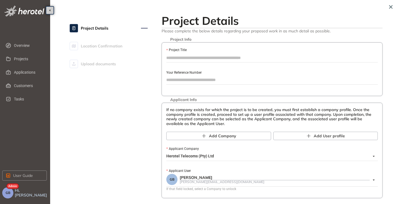
click at [195, 60] on input "Project Title" at bounding box center [272, 58] width 212 height 8
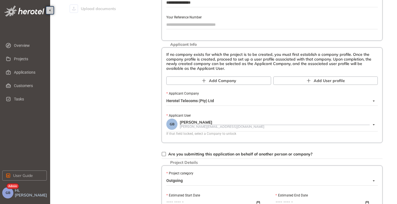
scroll to position [56, 0]
click at [200, 102] on span "Herotel Telecoms (Pty) Ltd" at bounding box center [270, 100] width 209 height 9
type input "**********"
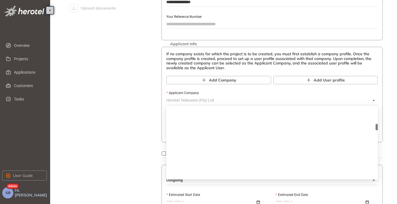
scroll to position [187, 0]
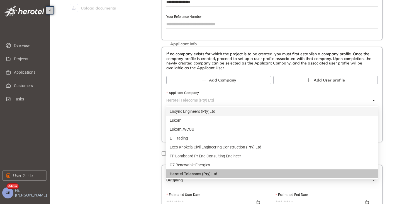
type input "*"
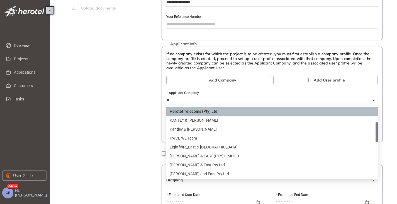
scroll to position [0, 0]
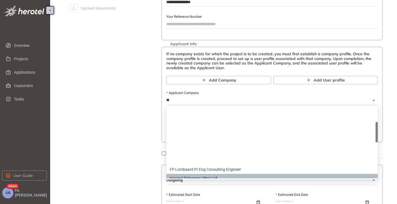
type input "***"
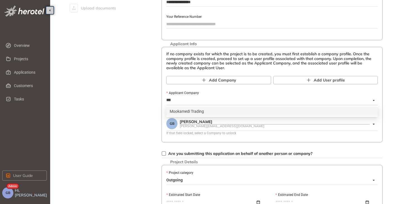
click at [195, 110] on div "Mookamedi Trading" at bounding box center [272, 111] width 205 height 6
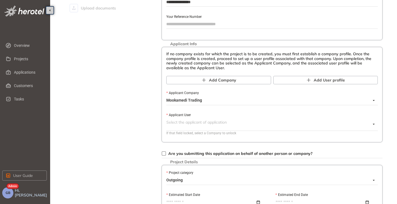
click at [197, 123] on input "Applicant User" at bounding box center [268, 122] width 205 height 8
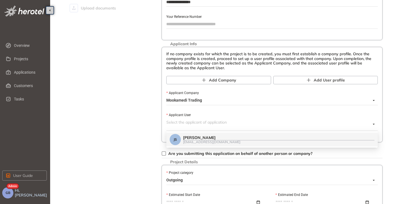
click at [205, 139] on div "Joe Soap" at bounding box center [279, 137] width 192 height 5
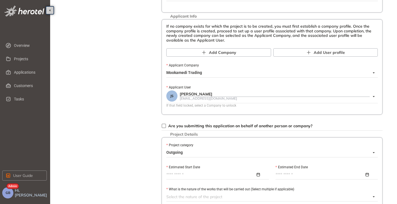
scroll to position [84, 0]
click at [184, 154] on span "Outgoing" at bounding box center [270, 152] width 209 height 9
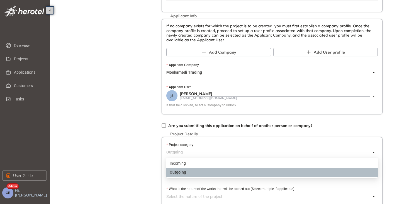
click at [195, 162] on div "Incoming" at bounding box center [272, 163] width 205 height 6
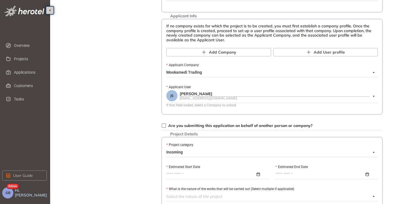
click at [185, 171] on input "Estimated Start Date" at bounding box center [210, 174] width 89 height 6
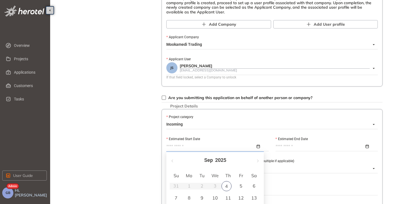
type input "**********"
click at [227, 185] on div "4" at bounding box center [227, 186] width 10 height 10
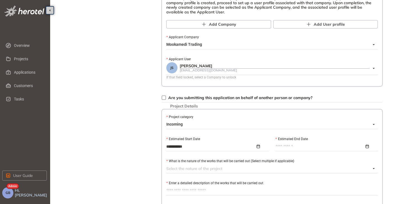
click at [293, 150] on div at bounding box center [327, 146] width 103 height 8
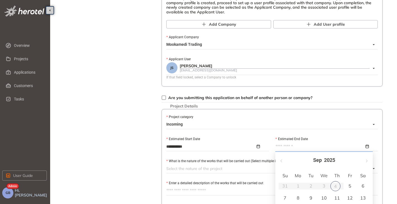
type input "**********"
click at [335, 198] on div "11" at bounding box center [337, 197] width 7 height 7
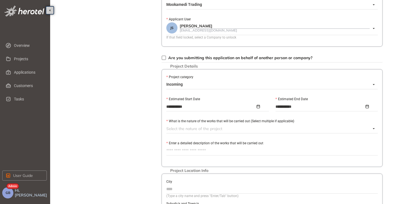
scroll to position [167, 0]
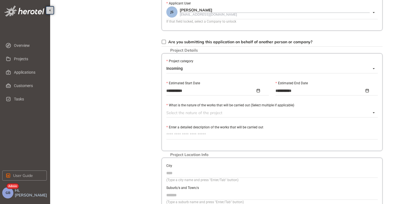
click at [184, 112] on div at bounding box center [268, 112] width 205 height 7
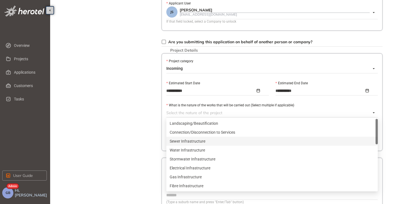
click at [191, 141] on div "Sewer Infrastructure" at bounding box center [272, 141] width 205 height 6
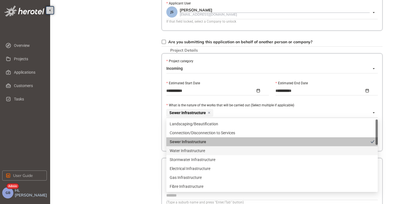
click at [131, 146] on div "Project Details Location Confirmation Upload documents" at bounding box center [109, 62] width 78 height 436
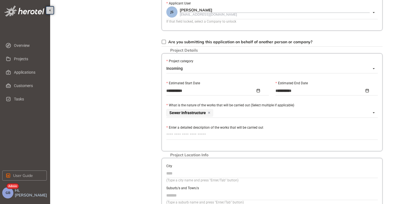
drag, startPoint x: 183, startPoint y: 142, endPoint x: 189, endPoint y: 136, distance: 8.5
click at [183, 142] on div "**********" at bounding box center [272, 102] width 221 height 98
click at [189, 136] on textarea "Enter a detailed description of the works that will be carried out" at bounding box center [272, 134] width 212 height 9
type textarea "*"
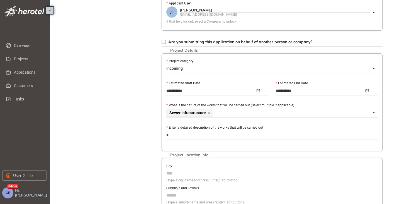
type textarea "**"
type textarea "***"
type textarea "****"
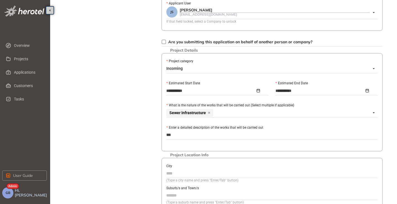
type textarea "****"
type textarea "*****"
type textarea "******"
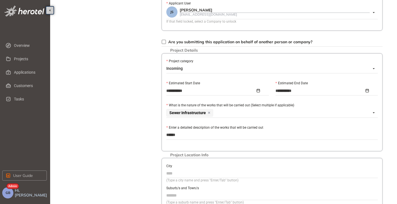
type textarea "*******"
type textarea "********"
type textarea "*********"
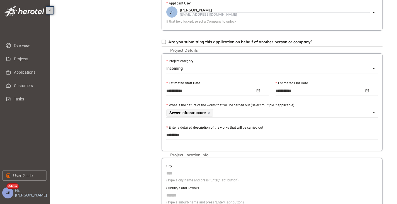
scroll to position [251, 0]
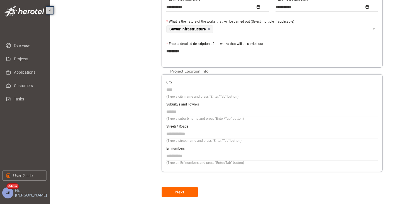
type textarea "*********"
click at [180, 188] on button "Next" at bounding box center [180, 192] width 36 height 10
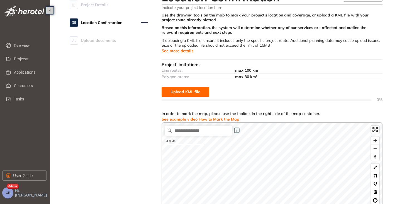
click at [186, 92] on span "Upload KML file" at bounding box center [186, 92] width 30 height 6
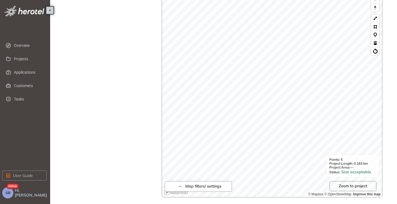
scroll to position [232, 0]
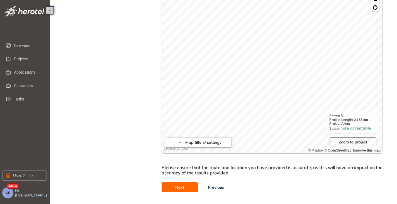
click at [176, 185] on span "Next" at bounding box center [179, 187] width 9 height 6
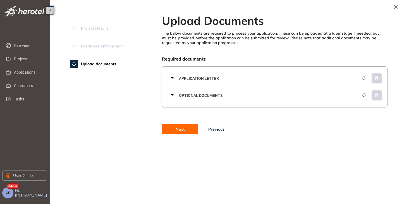
click at [178, 133] on button "Next" at bounding box center [180, 129] width 36 height 10
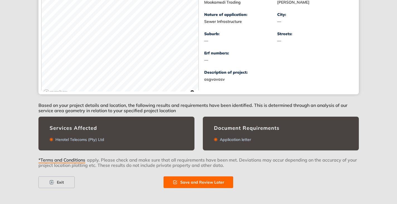
scroll to position [118, 0]
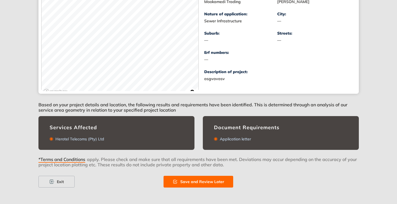
click at [189, 179] on span "Save and Review Later" at bounding box center [202, 181] width 44 height 6
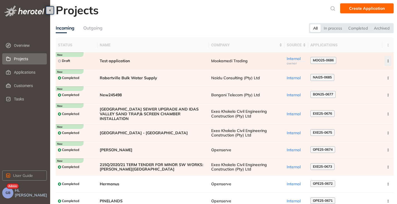
click at [388, 60] on icon "button" at bounding box center [389, 61] width 6 height 3
click at [365, 70] on button "Archive project" at bounding box center [368, 74] width 41 height 8
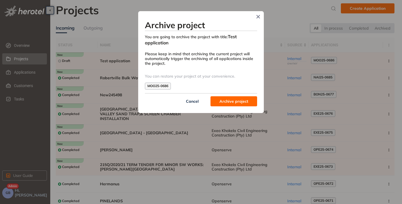
click at [235, 99] on span "Archive project" at bounding box center [233, 101] width 29 height 6
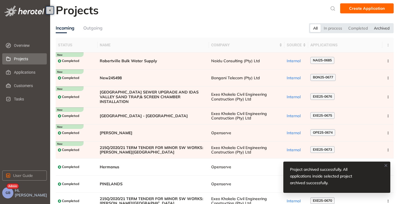
click at [381, 27] on div "Archived" at bounding box center [382, 28] width 22 height 8
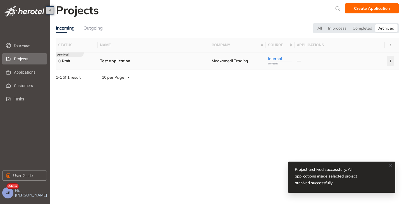
click at [391, 60] on icon "button" at bounding box center [390, 61] width 6 height 3
click at [360, 90] on li "Delete project" at bounding box center [369, 84] width 47 height 11
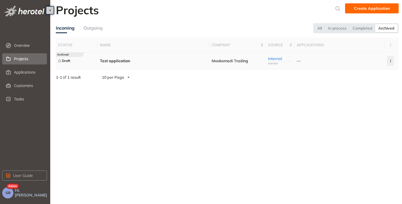
click at [390, 60] on circle "button" at bounding box center [390, 60] width 1 height 1
click at [361, 87] on span "Delete project" at bounding box center [362, 85] width 26 height 5
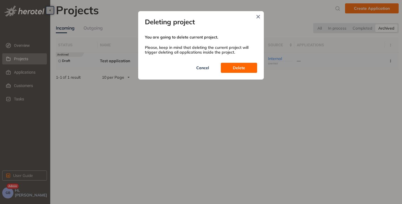
click at [237, 70] on span "Delete" at bounding box center [239, 68] width 12 height 6
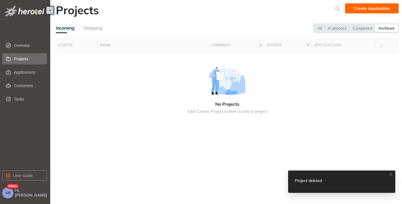
click at [19, 62] on span "Projects" at bounding box center [28, 58] width 28 height 11
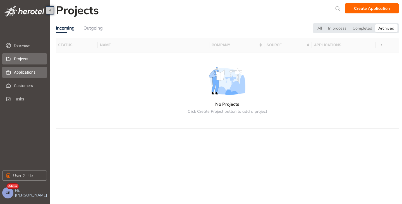
click at [23, 76] on span "Applications" at bounding box center [28, 72] width 28 height 11
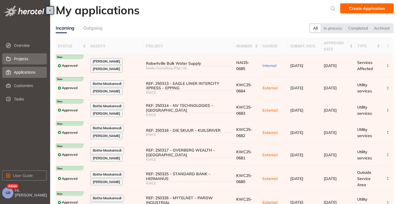
click at [18, 57] on span "Projects" at bounding box center [28, 58] width 28 height 11
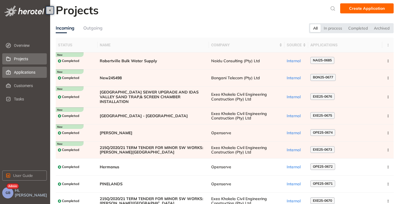
click at [16, 71] on span "Applications" at bounding box center [28, 72] width 28 height 11
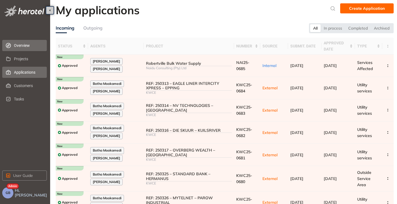
click at [26, 44] on span "Overview" at bounding box center [28, 45] width 28 height 11
